Goal: Navigation & Orientation: Find specific page/section

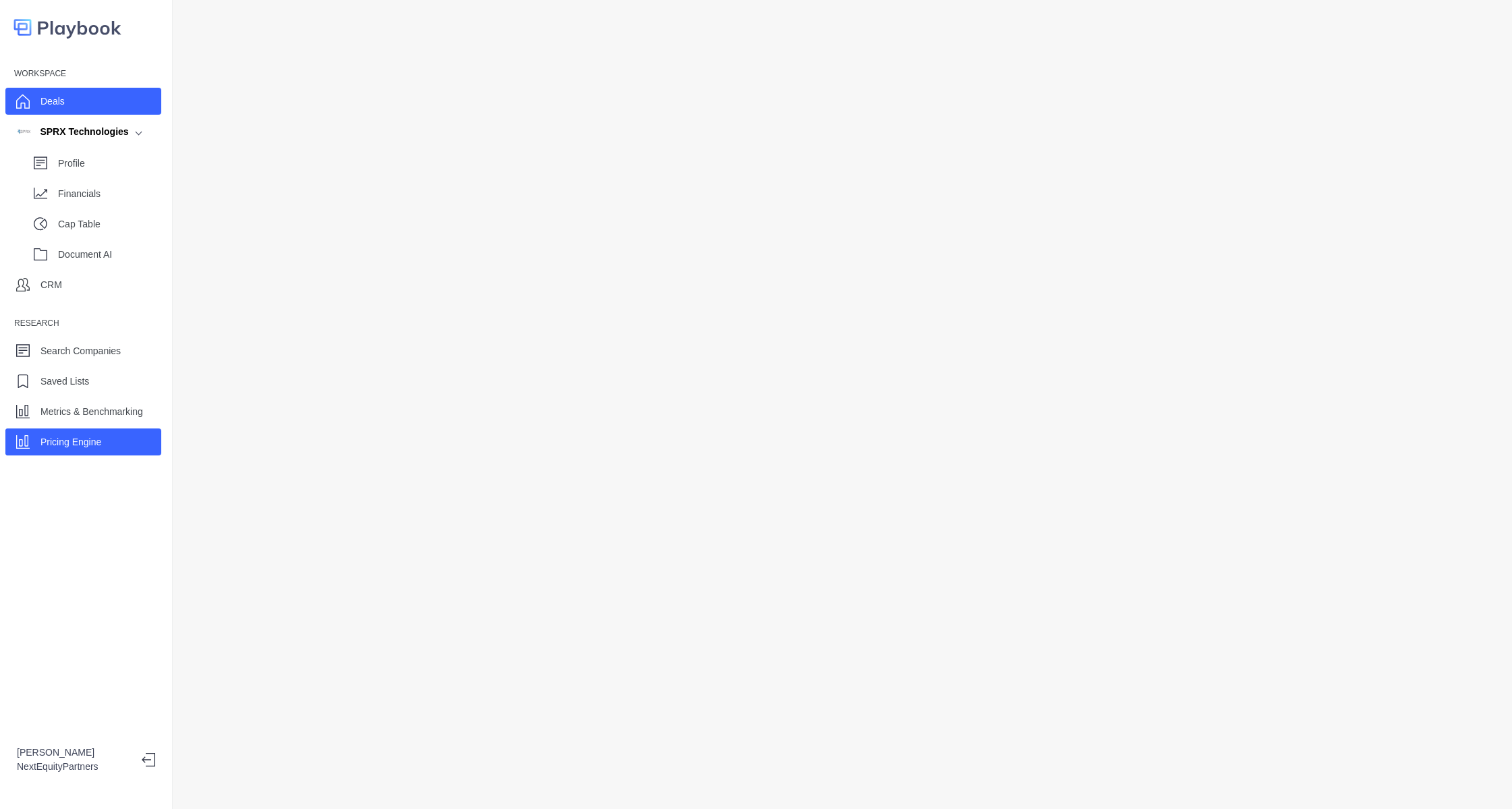
click at [46, 99] on p "Deals" at bounding box center [53, 101] width 24 height 14
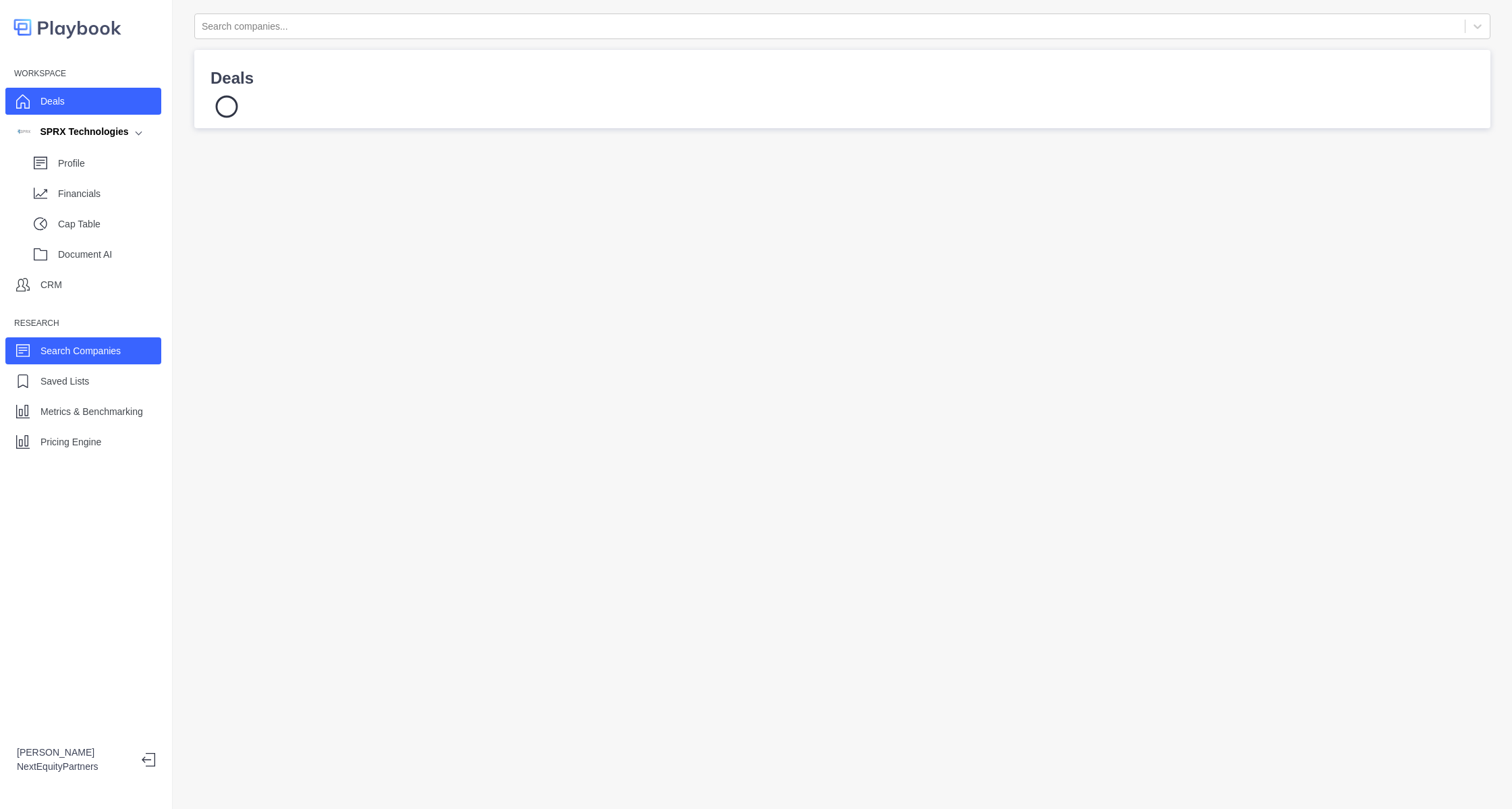
click at [67, 350] on p "Search Companies" at bounding box center [81, 350] width 81 height 14
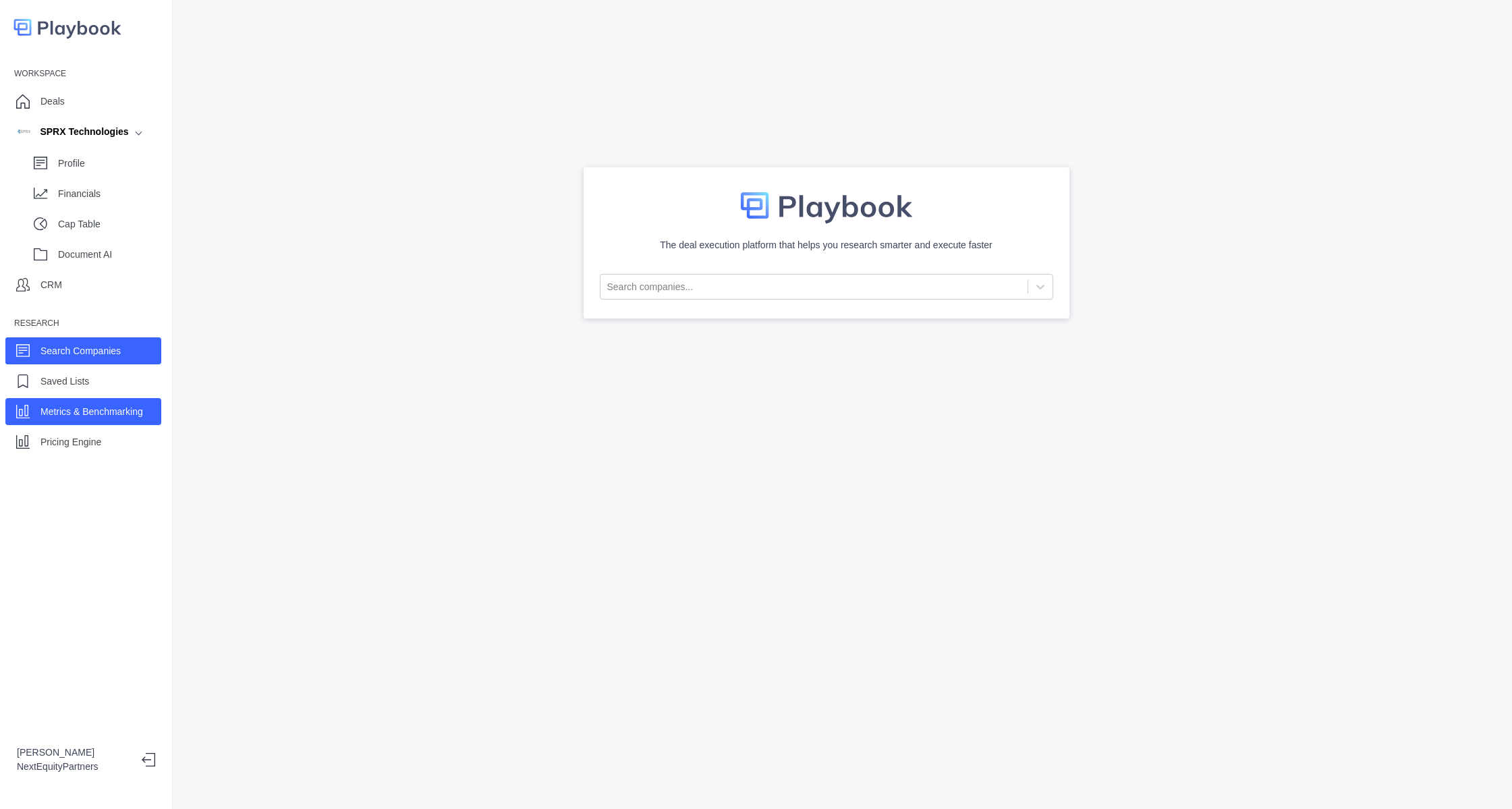
click at [77, 424] on div "Metrics & Benchmarking" at bounding box center [83, 411] width 156 height 27
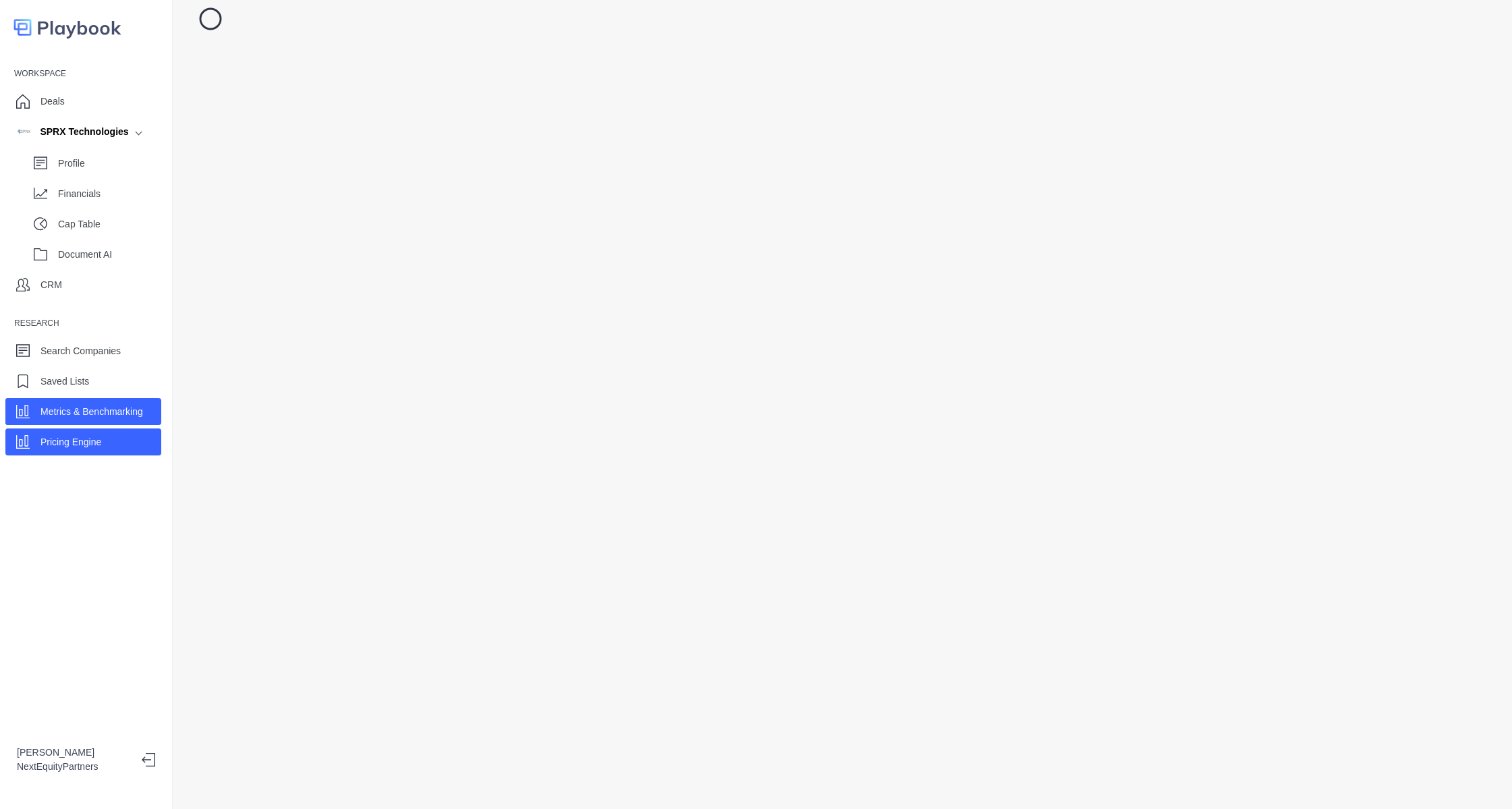
click at [73, 439] on p "Pricing Engine" at bounding box center [71, 441] width 61 height 14
click at [63, 416] on p "Metrics & Benchmarking" at bounding box center [92, 411] width 103 height 14
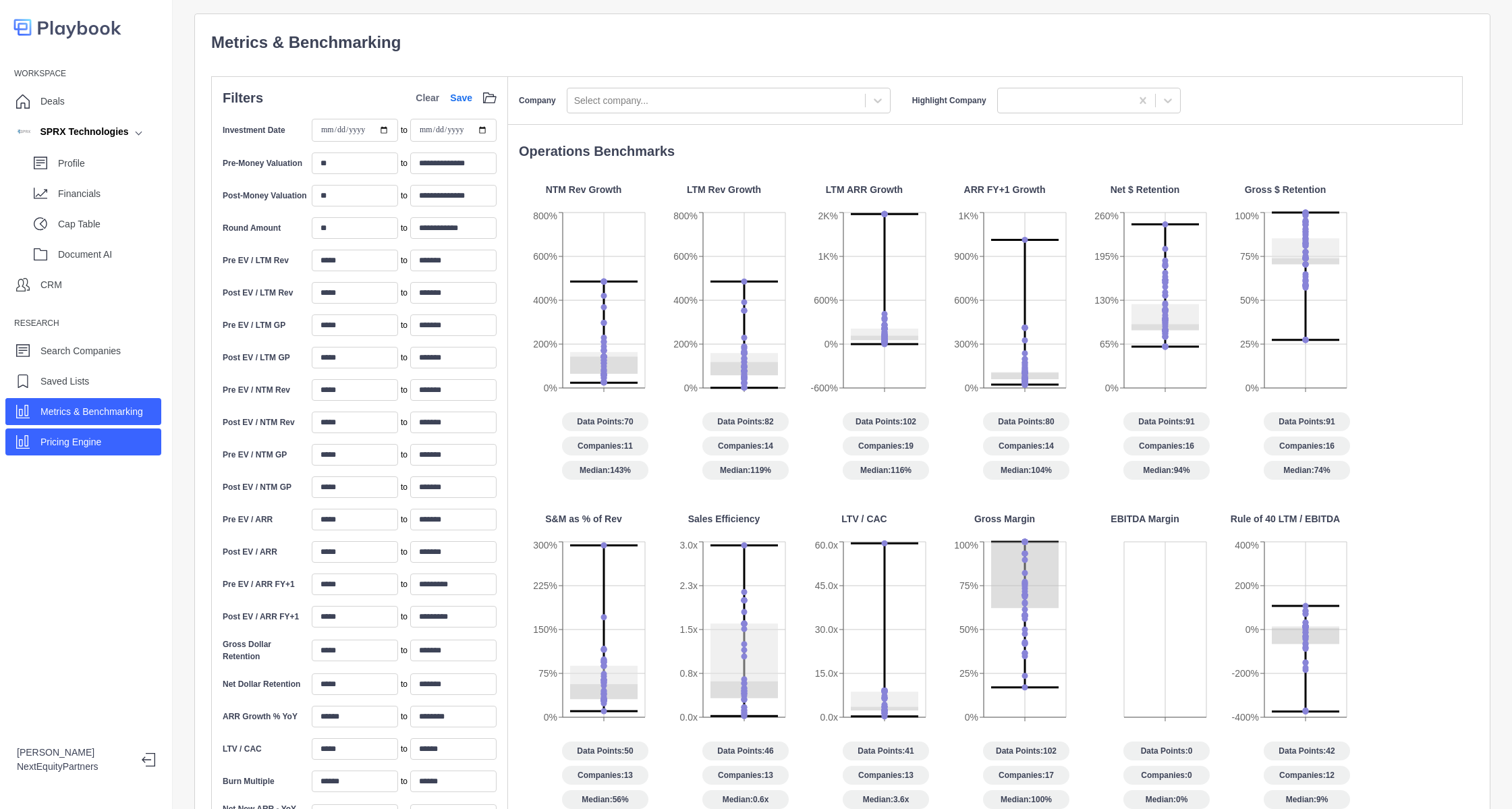
click at [79, 435] on p "Pricing Engine" at bounding box center [71, 441] width 61 height 14
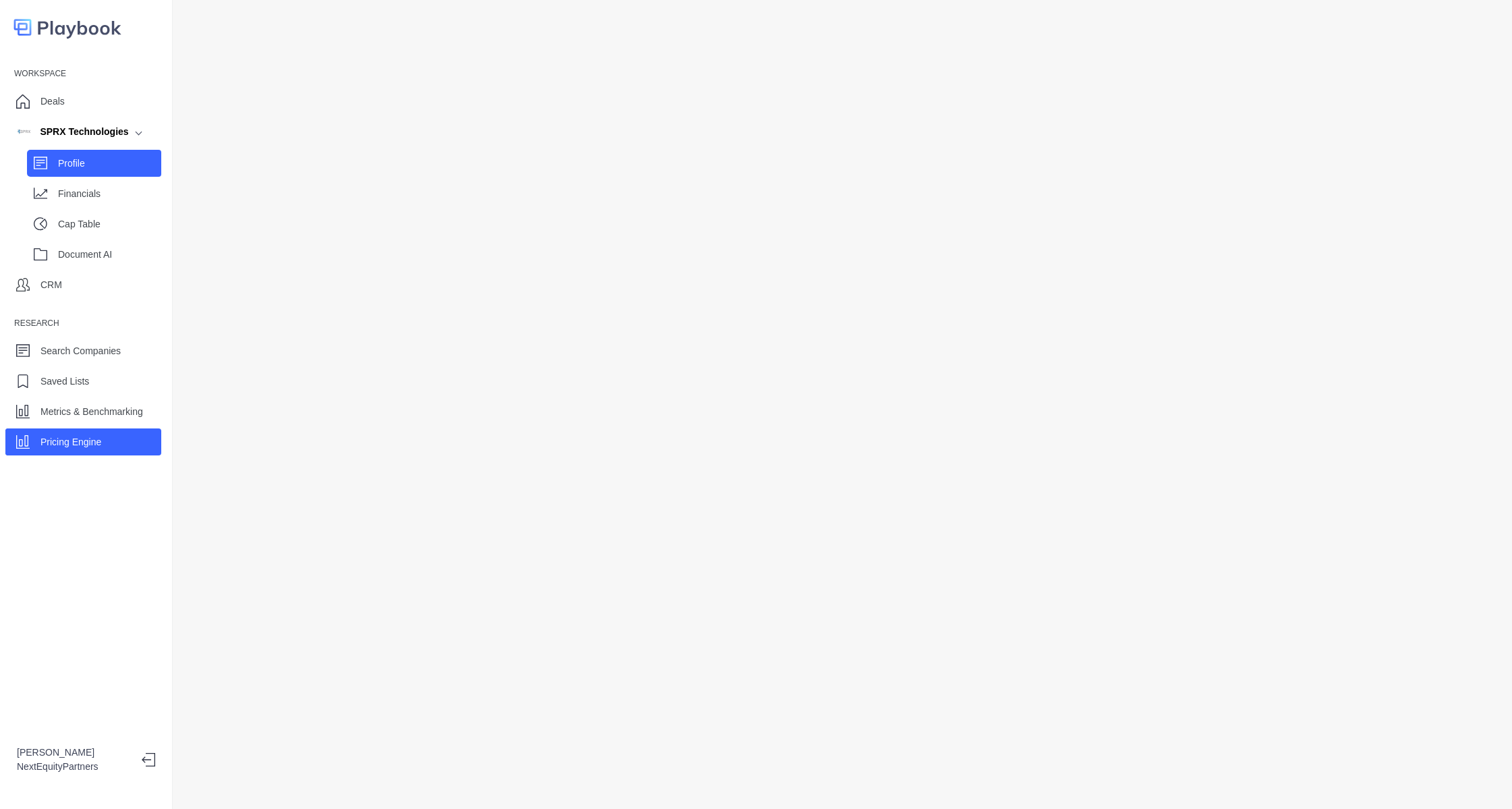
click at [121, 168] on p "Profile" at bounding box center [109, 163] width 103 height 14
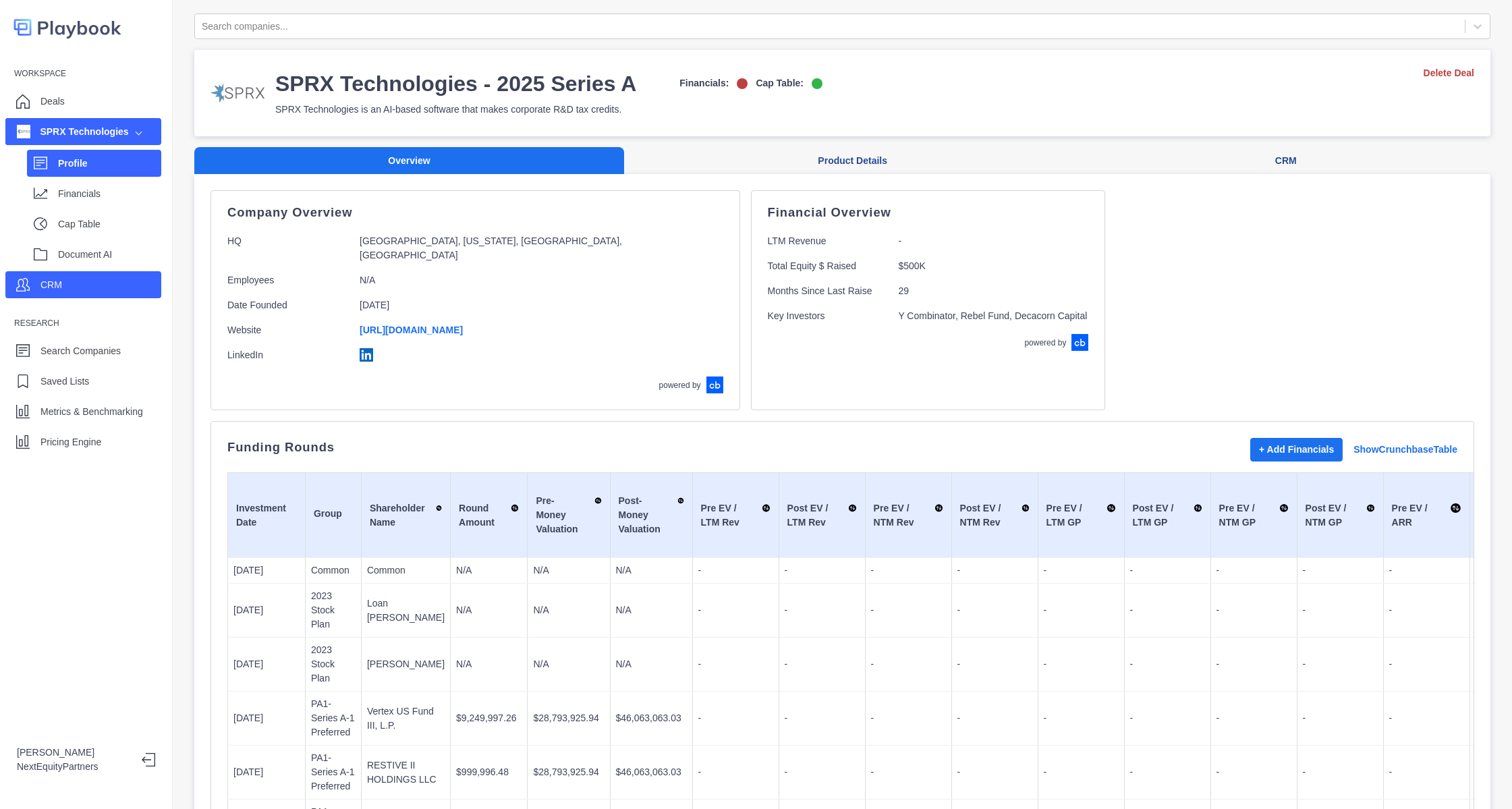
click at [42, 292] on div "CRM" at bounding box center [51, 284] width 21 height 20
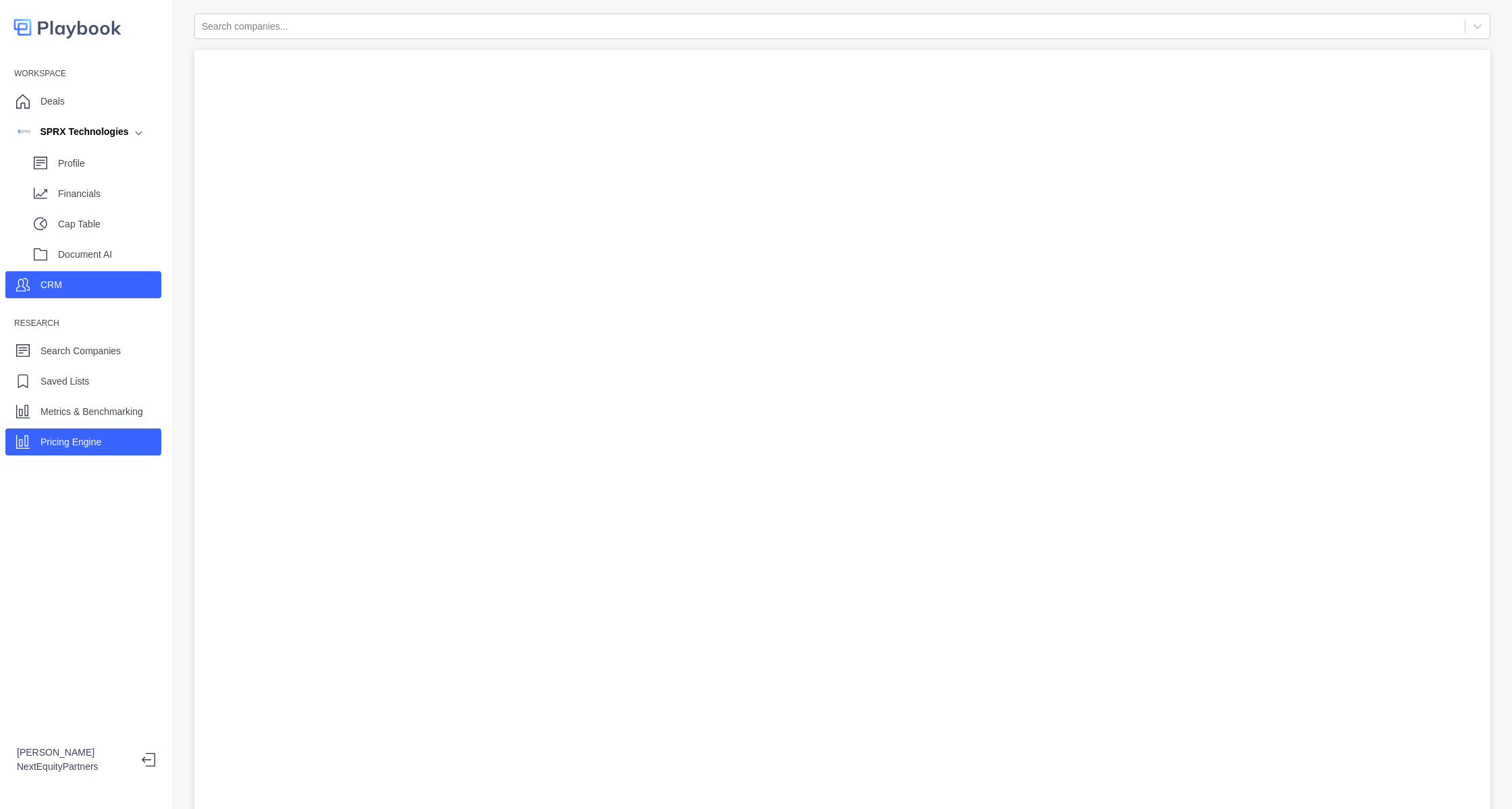
click at [87, 439] on p "Pricing Engine" at bounding box center [71, 441] width 61 height 14
click at [48, 290] on p "CRM" at bounding box center [51, 284] width 21 height 14
click at [79, 442] on p "Pricing Engine" at bounding box center [71, 441] width 61 height 14
click at [105, 94] on div "Deals" at bounding box center [83, 101] width 156 height 27
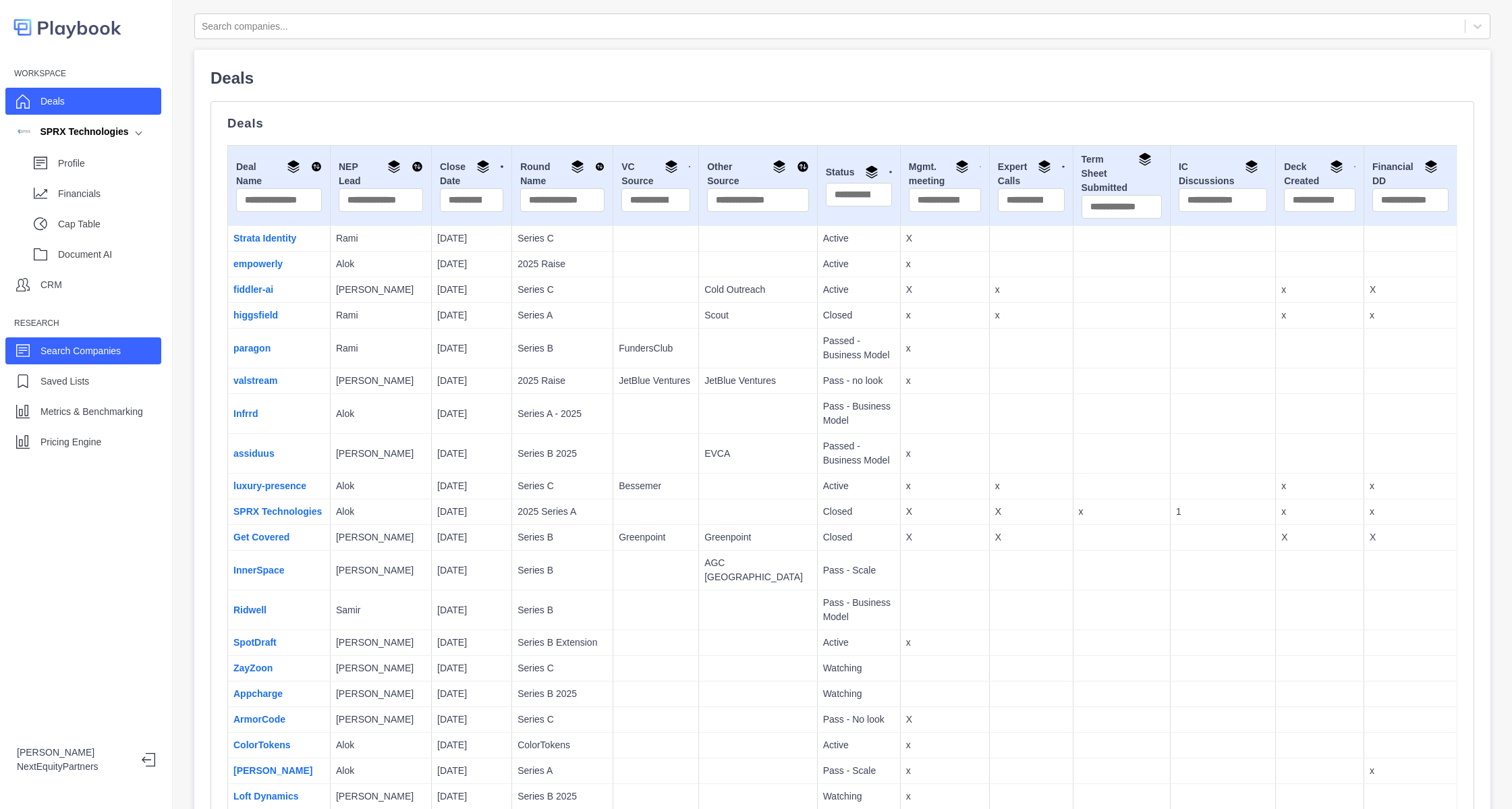
click at [95, 356] on p "Search Companies" at bounding box center [81, 350] width 81 height 14
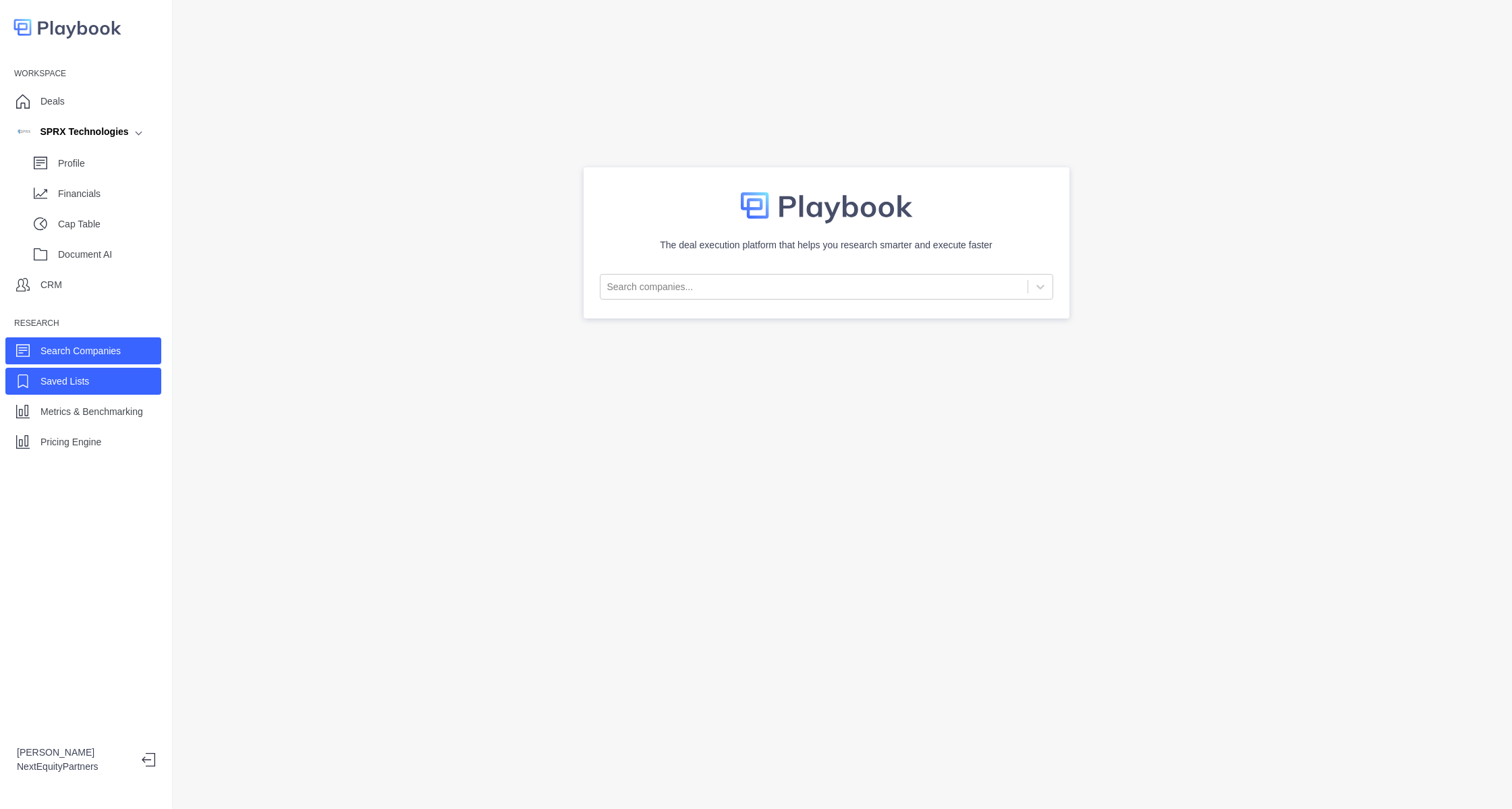
click at [107, 383] on div "Saved Lists" at bounding box center [83, 381] width 156 height 27
select select "Sight Machine Competitors"
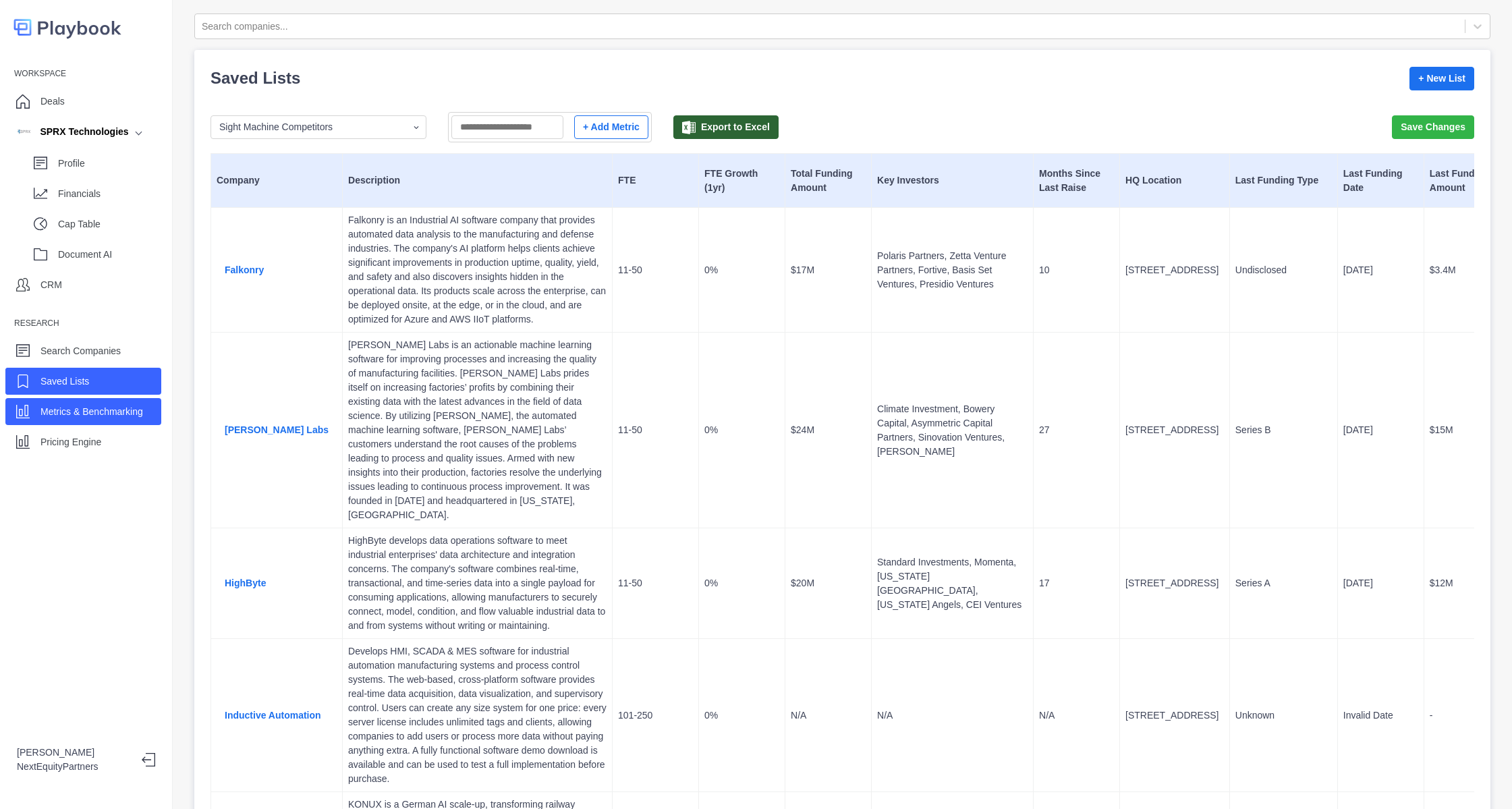
click at [118, 417] on p "Metrics & Benchmarking" at bounding box center [92, 411] width 103 height 14
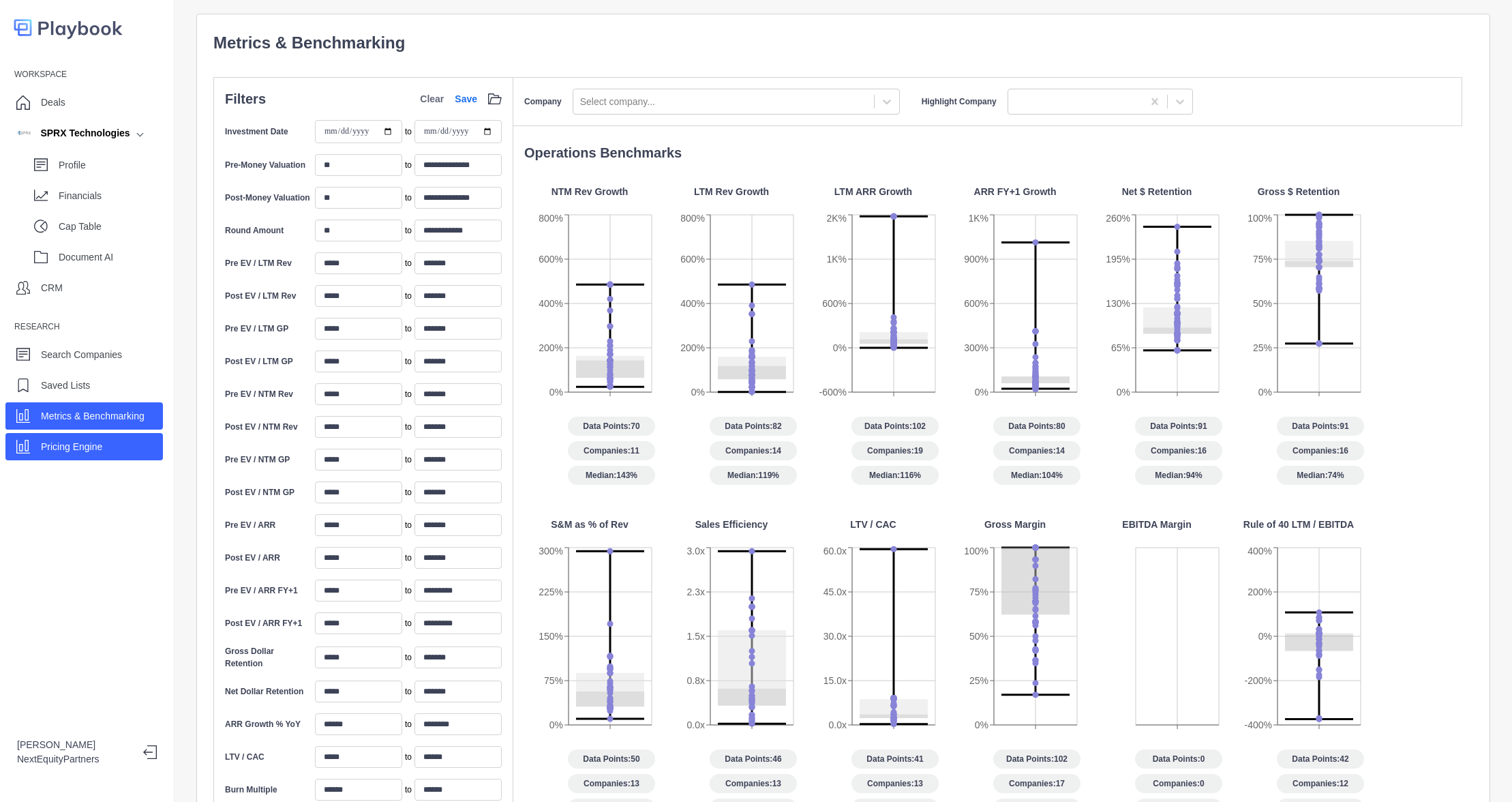
click at [123, 454] on div "Pricing Engine" at bounding box center [84, 446] width 157 height 27
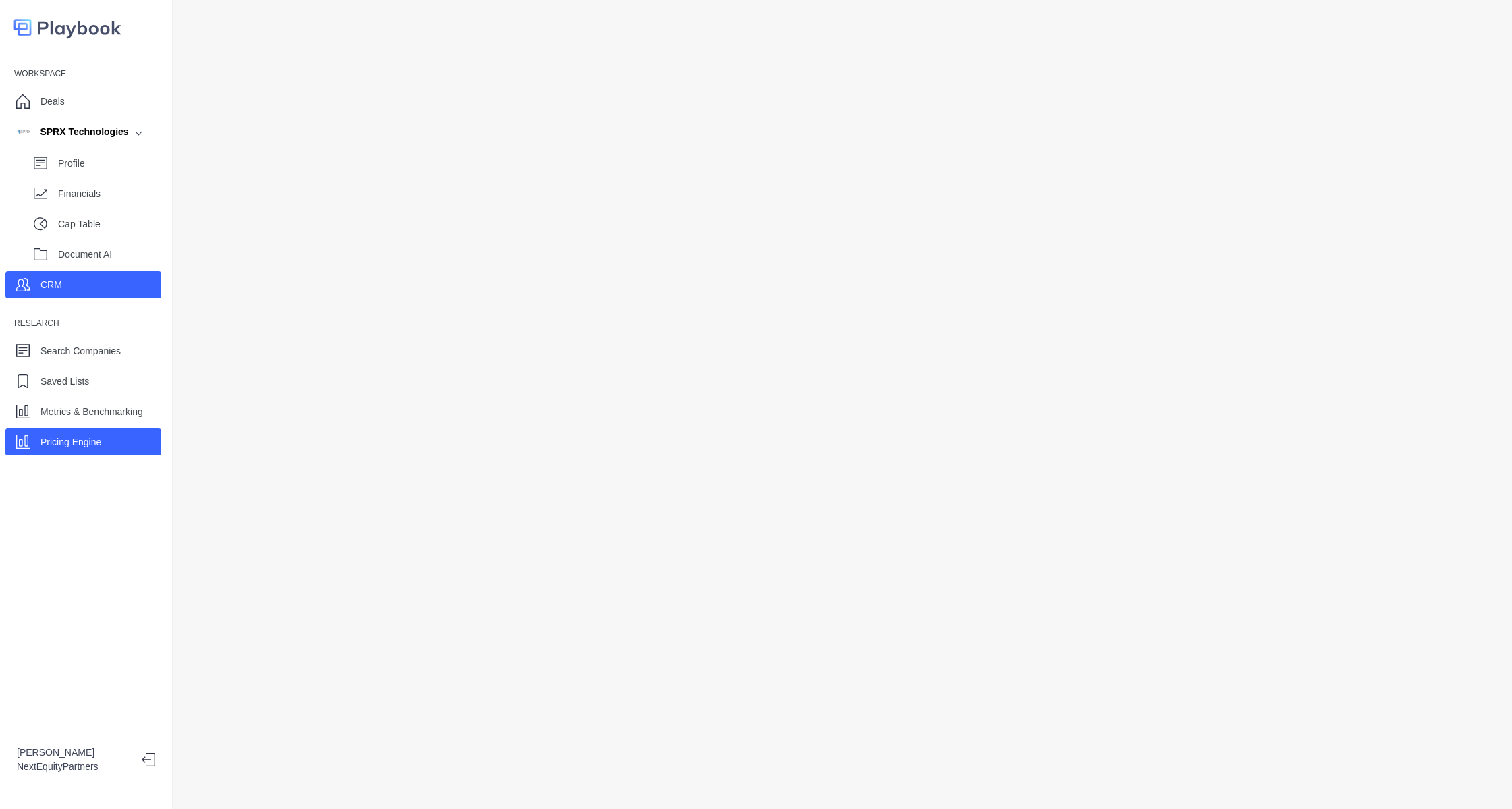
click at [59, 279] on p "CRM" at bounding box center [51, 284] width 21 height 14
click at [66, 438] on p "Pricing Engine" at bounding box center [71, 441] width 61 height 14
click at [85, 289] on div "CRM" at bounding box center [83, 284] width 156 height 27
click at [106, 436] on div "Pricing Engine" at bounding box center [83, 441] width 156 height 27
click at [190, 88] on div at bounding box center [842, 404] width 1340 height 809
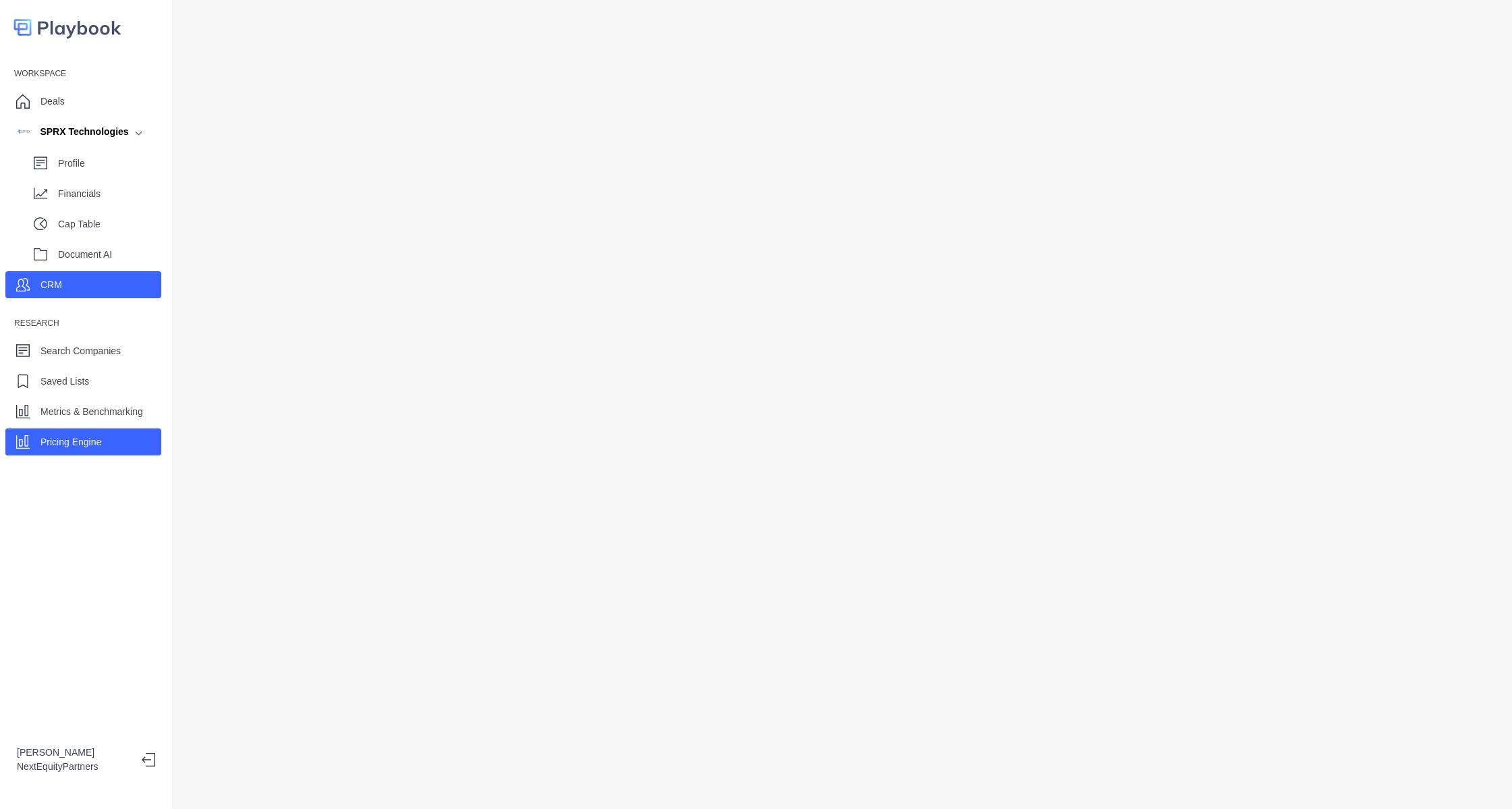
click at [88, 278] on div "CRM" at bounding box center [83, 284] width 156 height 27
click at [87, 448] on p "Pricing Engine" at bounding box center [71, 441] width 61 height 14
click at [93, 292] on div "CRM" at bounding box center [83, 284] width 156 height 27
